Goal: Transaction & Acquisition: Purchase product/service

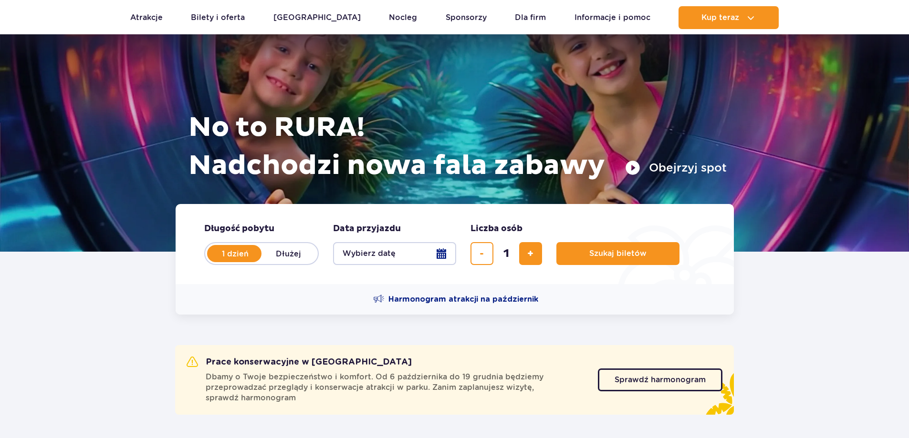
scroll to position [48, 0]
click at [440, 257] on button "Wybierz datę" at bounding box center [394, 253] width 123 height 23
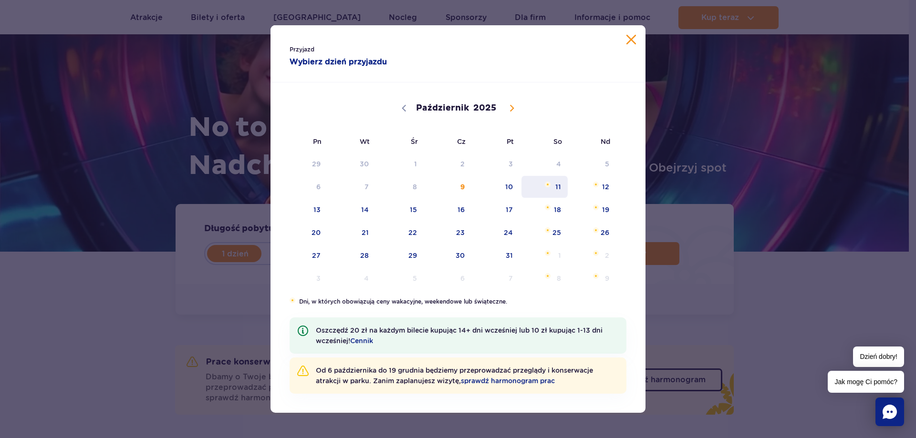
click at [548, 187] on span "Październik 11, 2025" at bounding box center [548, 185] width 6 height 6
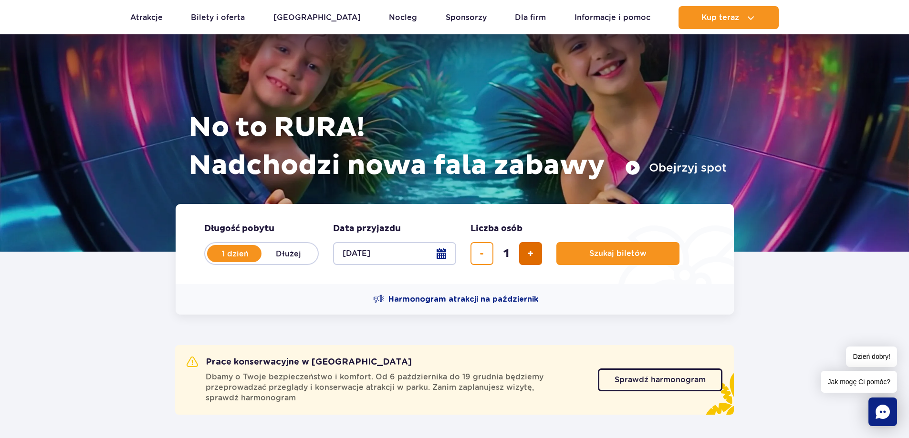
click at [526, 257] on button "dodaj bilet" at bounding box center [530, 253] width 23 height 23
type input "4"
click at [606, 253] on span "Szukaj biletów" at bounding box center [613, 254] width 57 height 9
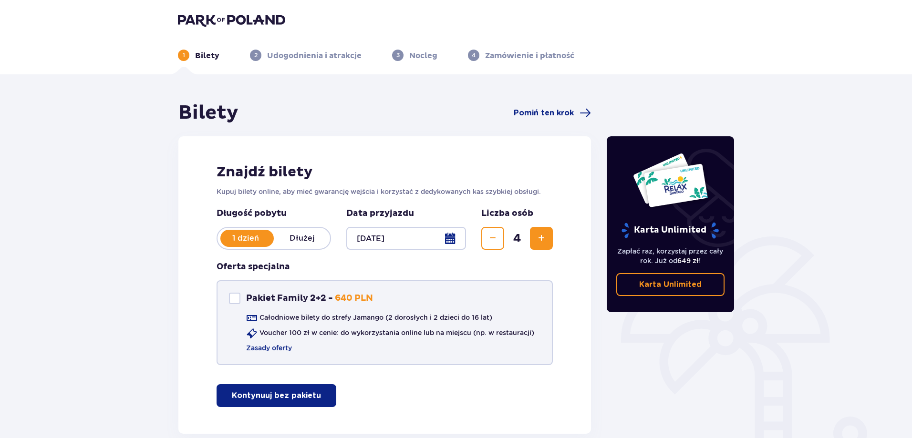
click at [231, 296] on div "Pakiet Family 2+2" at bounding box center [234, 298] width 11 height 11
checkbox input "true"
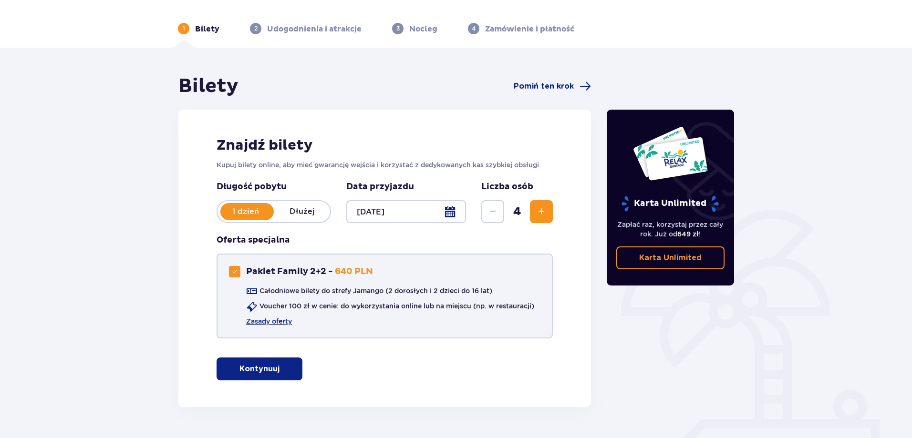
scroll to position [53, 0]
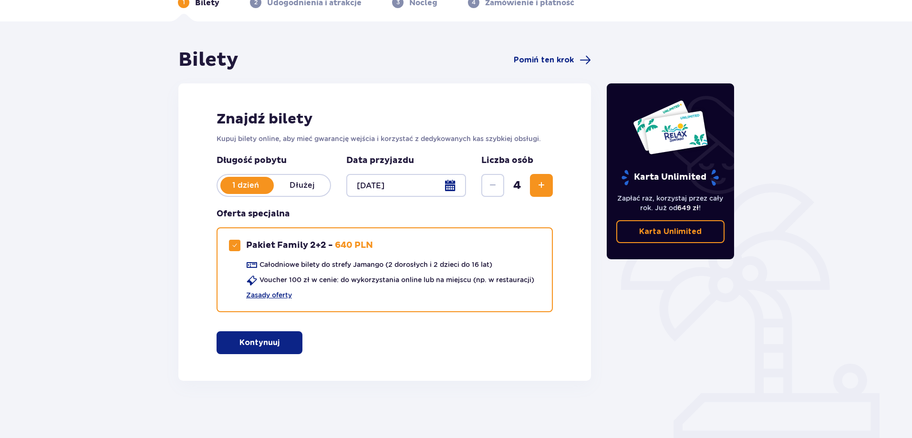
click at [293, 344] on button "Kontynuuj" at bounding box center [260, 343] width 86 height 23
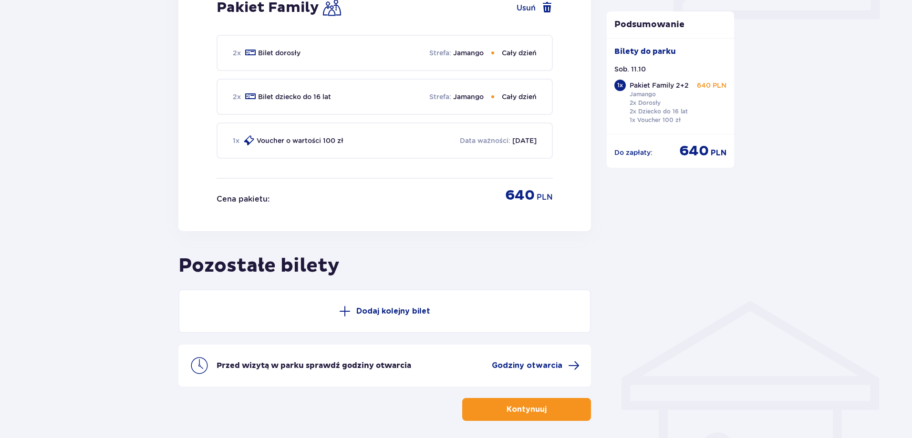
scroll to position [514, 0]
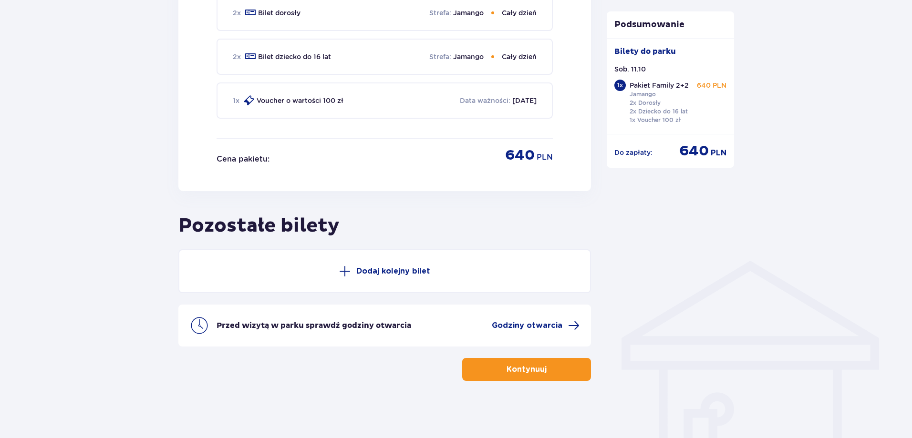
click at [525, 371] on p "Kontynuuj" at bounding box center [527, 370] width 40 height 10
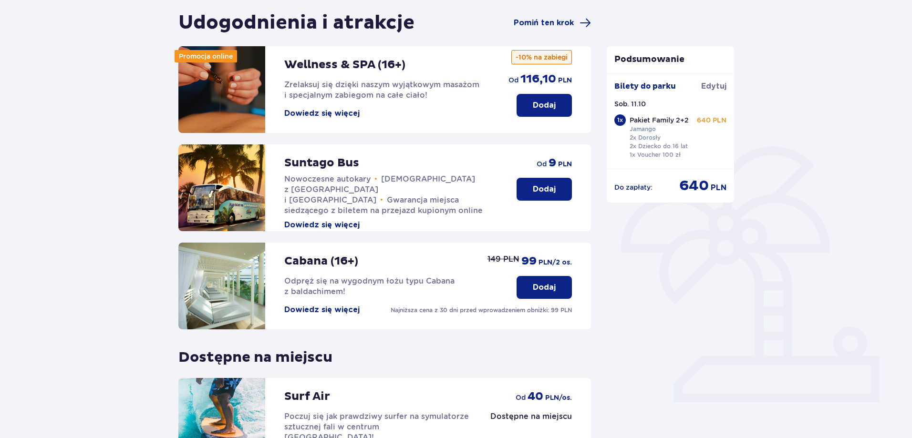
scroll to position [191, 0]
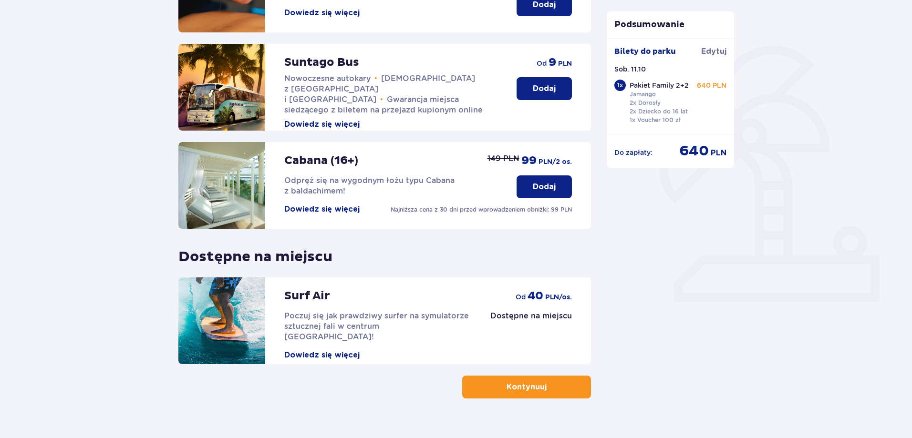
click at [518, 383] on p "Kontynuuj" at bounding box center [527, 387] width 40 height 10
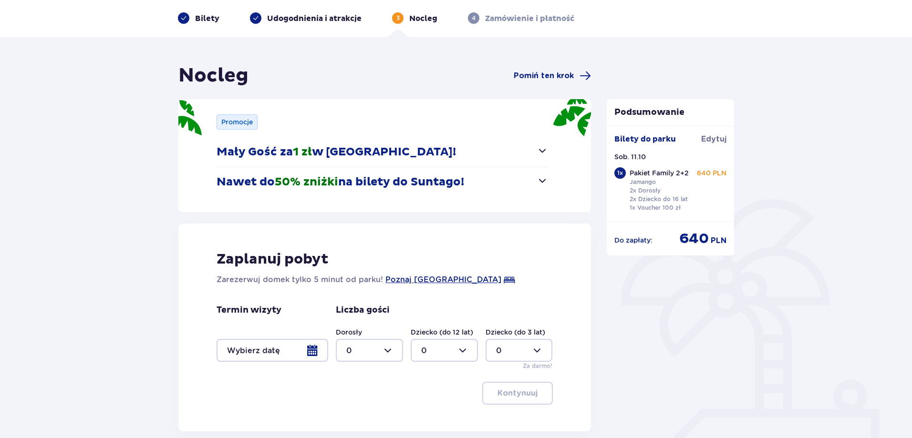
scroll to position [95, 0]
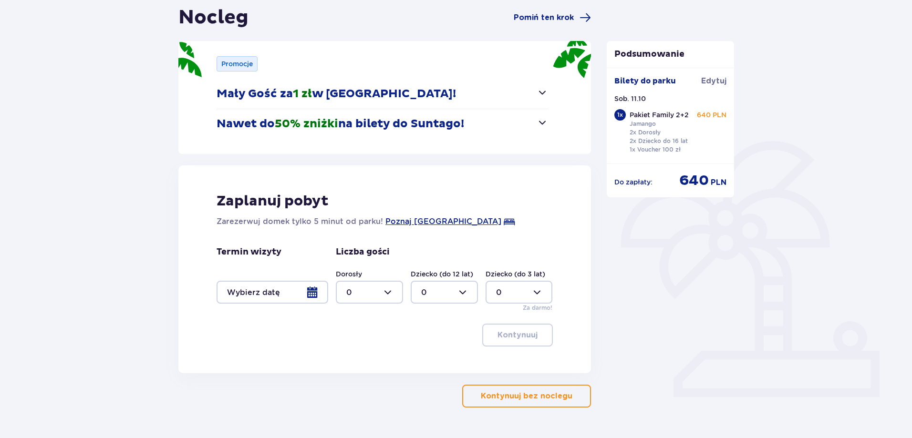
click at [546, 400] on p "Kontynuuj bez noclegu" at bounding box center [527, 396] width 92 height 10
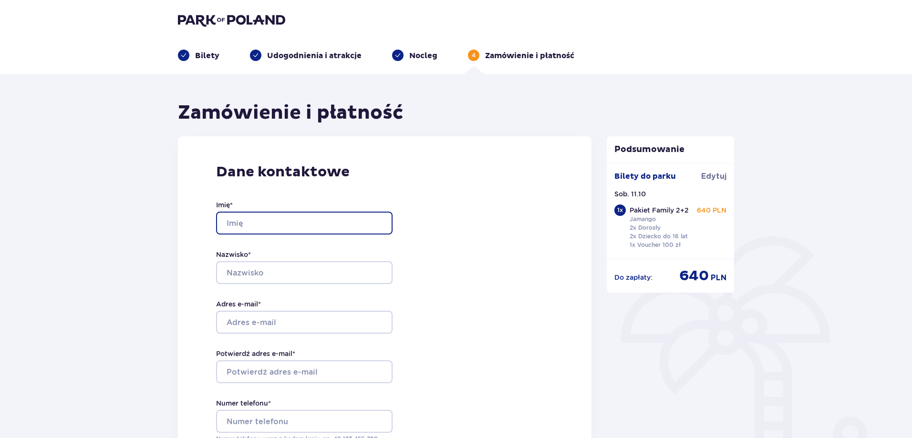
click at [242, 226] on input "Imię *" at bounding box center [304, 223] width 177 height 23
type input "[PERSON_NAME]"
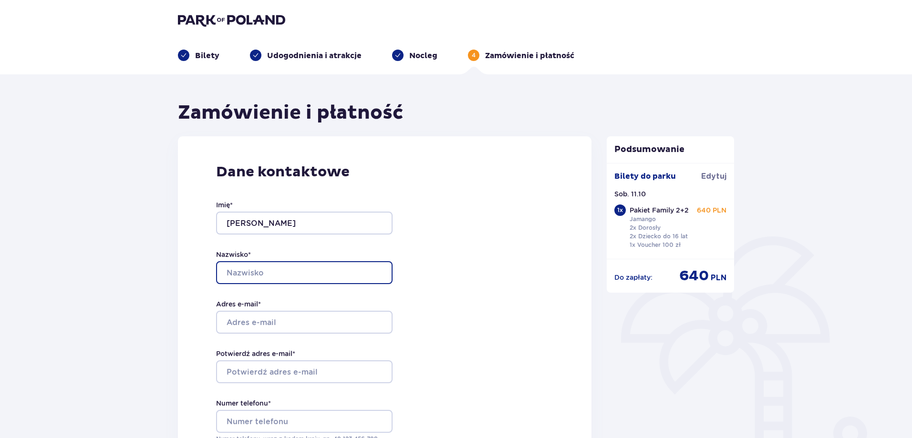
click at [271, 268] on input "Nazwisko *" at bounding box center [304, 272] width 177 height 23
type input "Sroka"
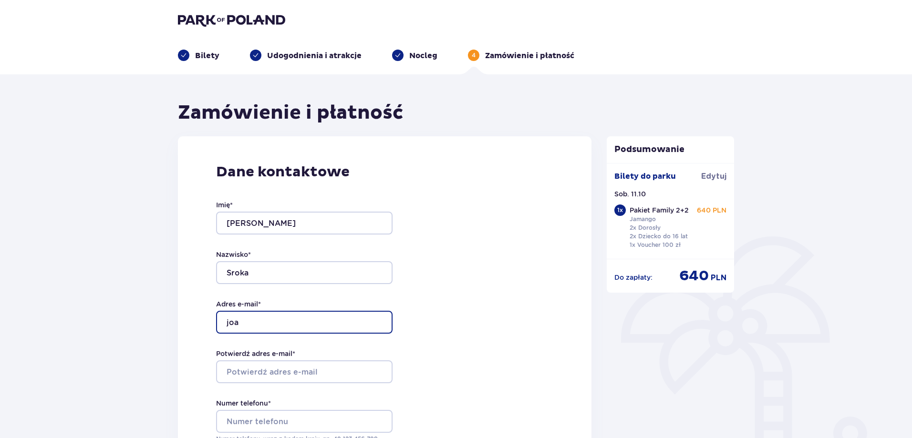
type input "[EMAIL_ADDRESS][DOMAIN_NAME]"
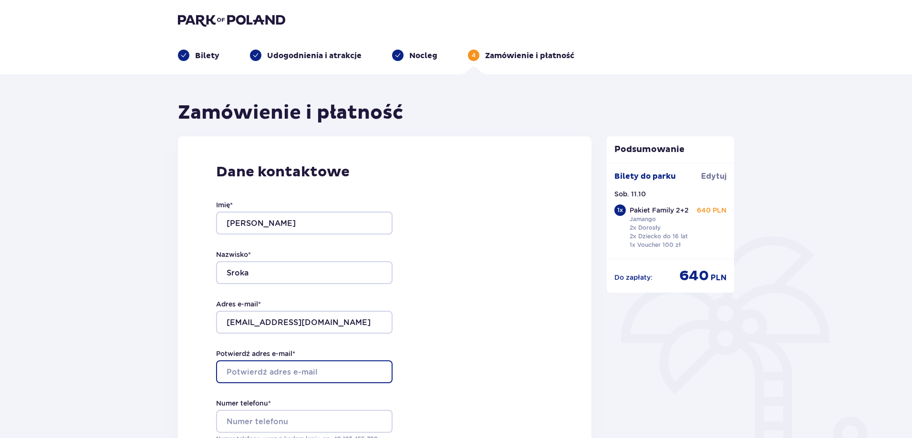
click at [307, 369] on input "Potwierdź adres e-mail *" at bounding box center [304, 372] width 177 height 23
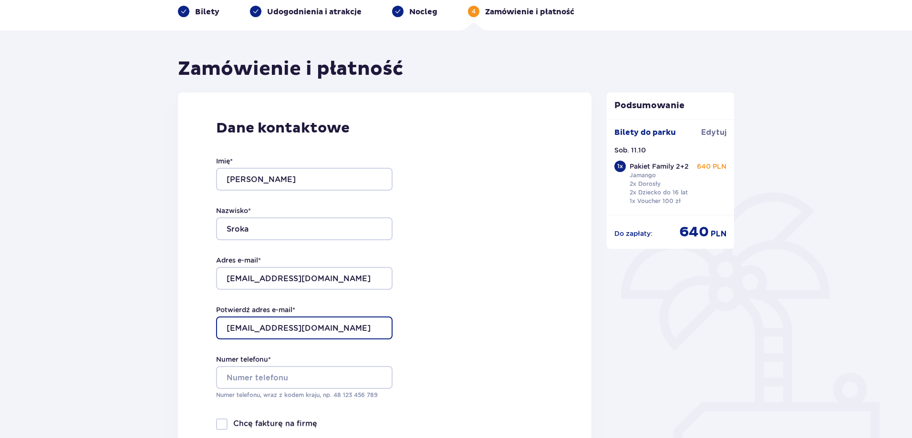
scroll to position [95, 0]
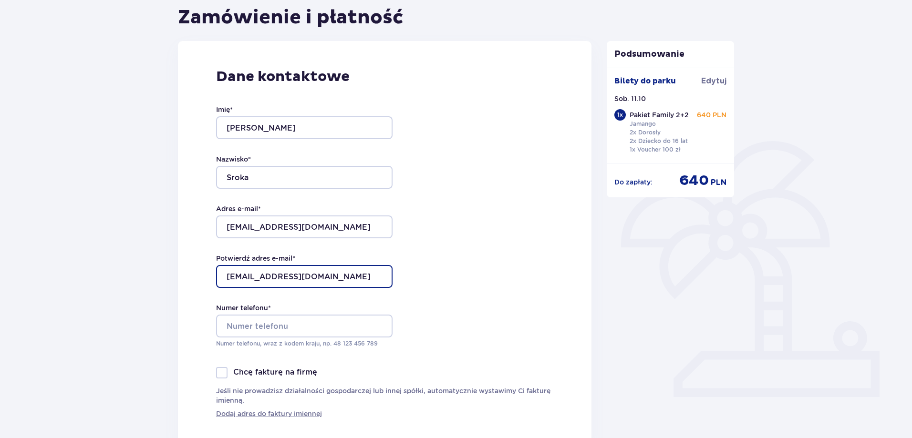
type input "[EMAIL_ADDRESS][DOMAIN_NAME]"
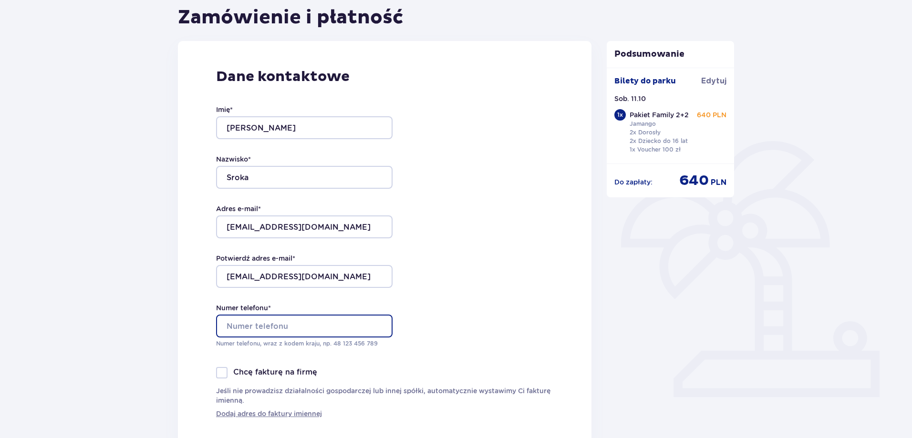
click at [313, 321] on input "Numer telefonu *" at bounding box center [304, 326] width 177 height 23
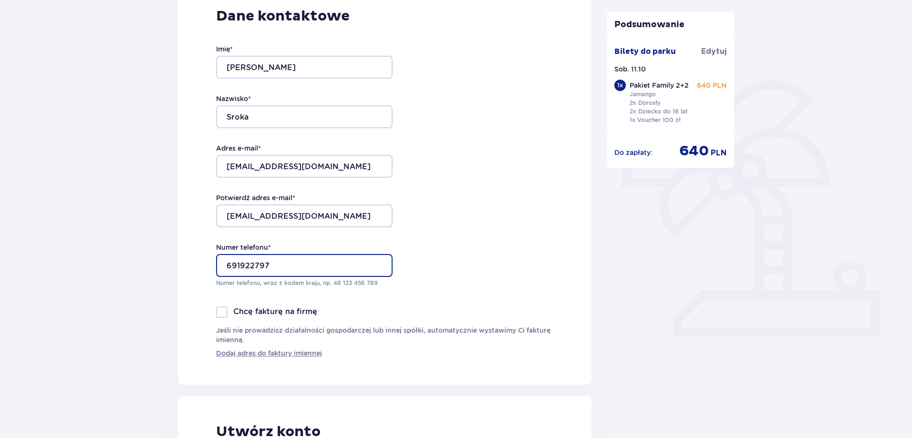
scroll to position [239, 0]
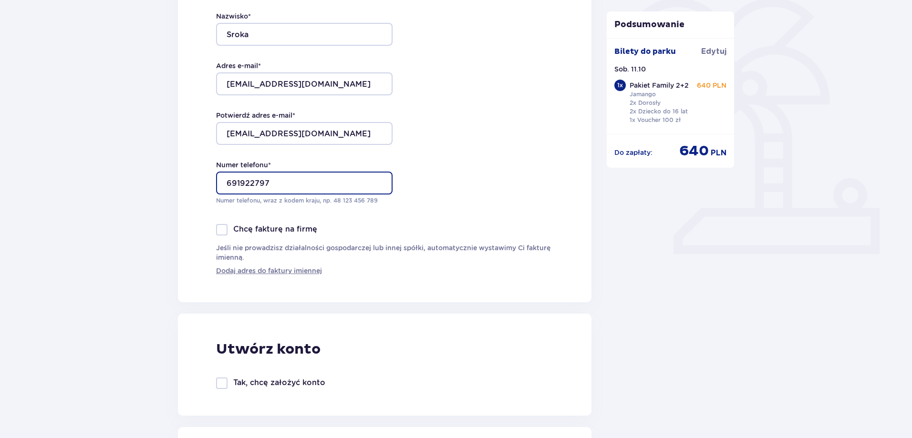
type input "691922797"
click at [221, 385] on div at bounding box center [221, 383] width 11 height 11
checkbox input "true"
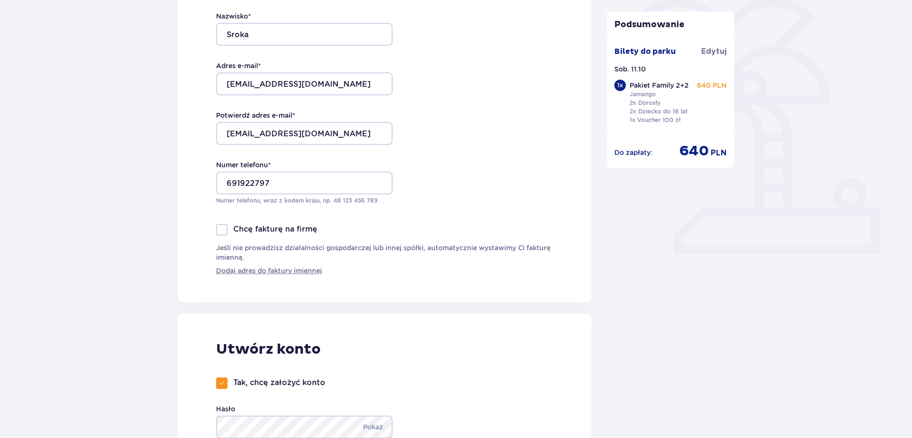
scroll to position [429, 0]
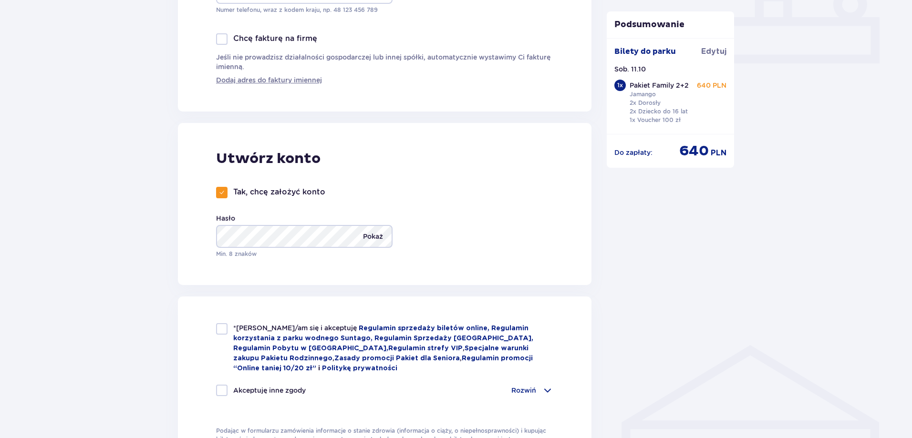
click at [367, 233] on p "Pokaż" at bounding box center [373, 236] width 20 height 23
click at [367, 233] on p "Ukryj" at bounding box center [374, 236] width 18 height 23
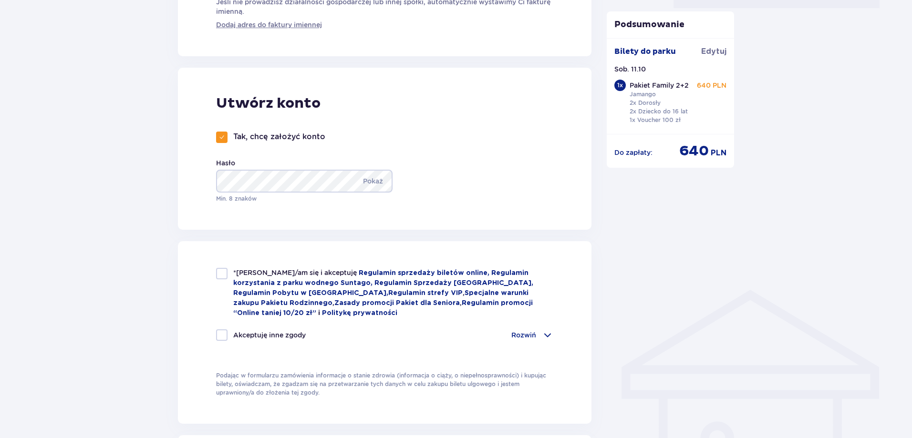
scroll to position [573, 0]
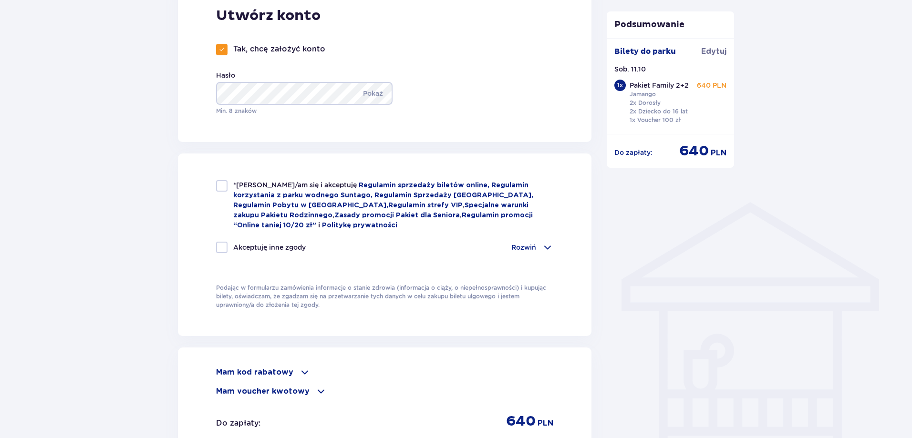
click at [224, 187] on div at bounding box center [221, 185] width 11 height 11
checkbox input "true"
click at [223, 244] on div at bounding box center [221, 247] width 11 height 11
checkbox input "true"
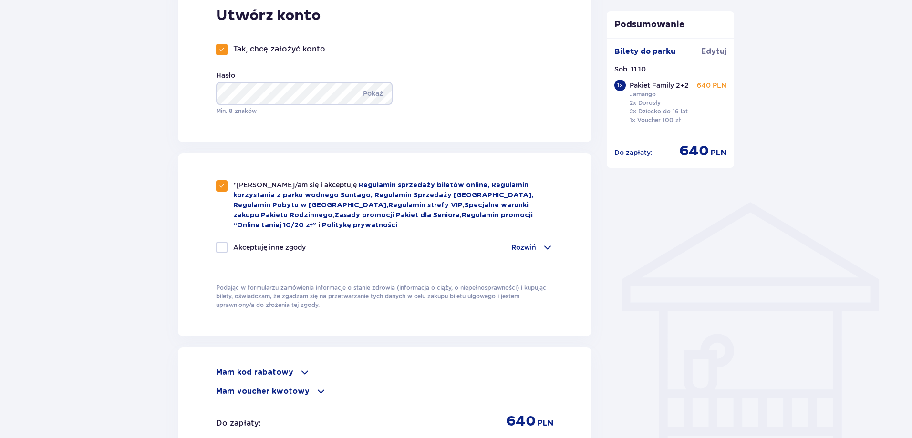
checkbox input "true"
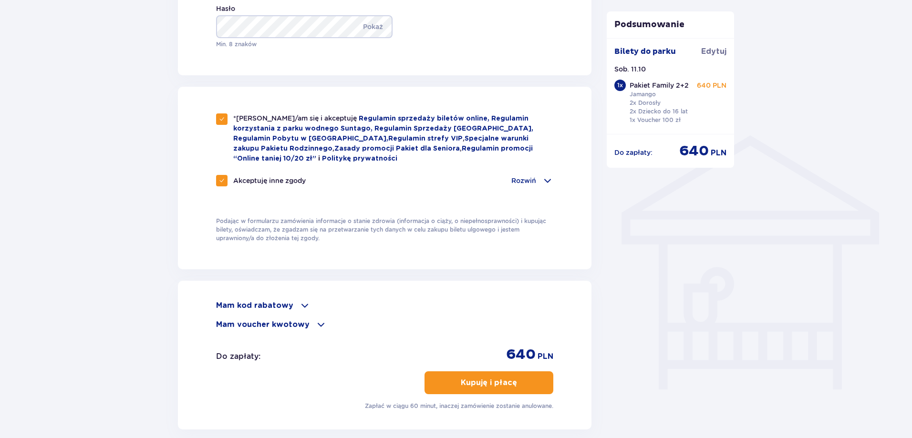
scroll to position [716, 0]
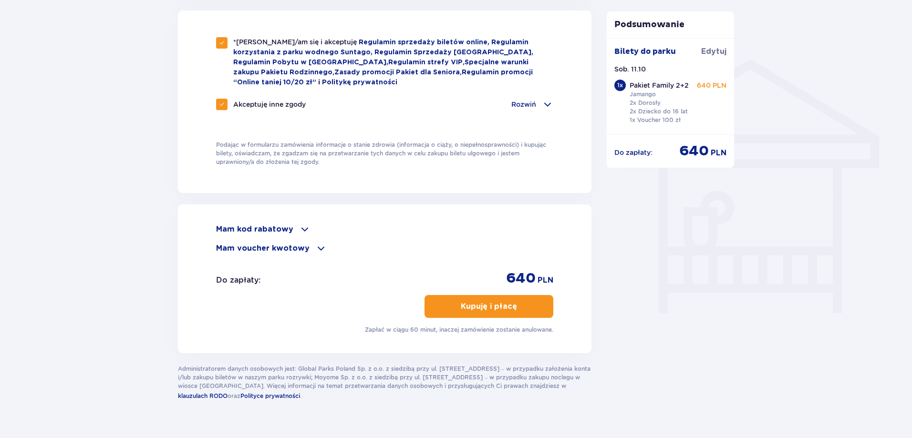
click at [519, 301] on span "button" at bounding box center [518, 306] width 11 height 11
